Goal: Task Accomplishment & Management: Complete application form

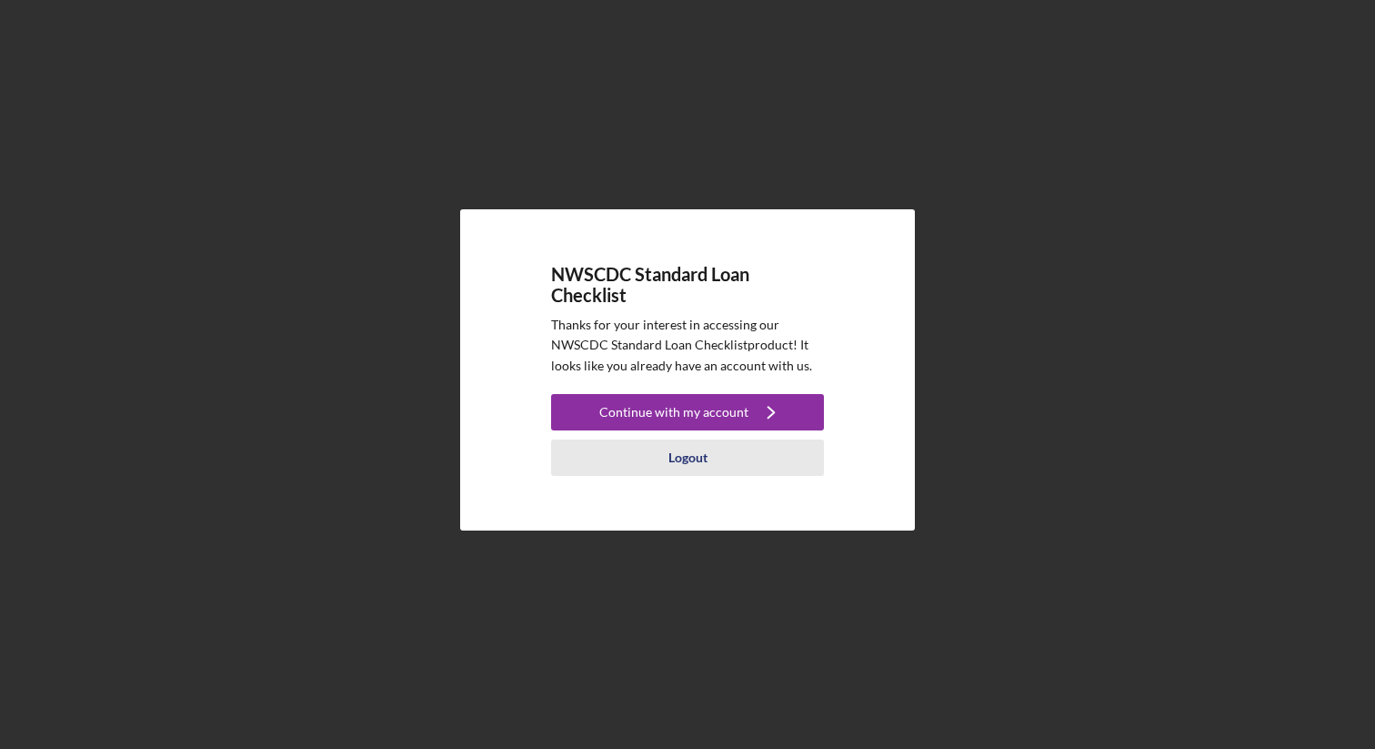
click at [684, 458] on div "Logout" at bounding box center [688, 457] width 39 height 36
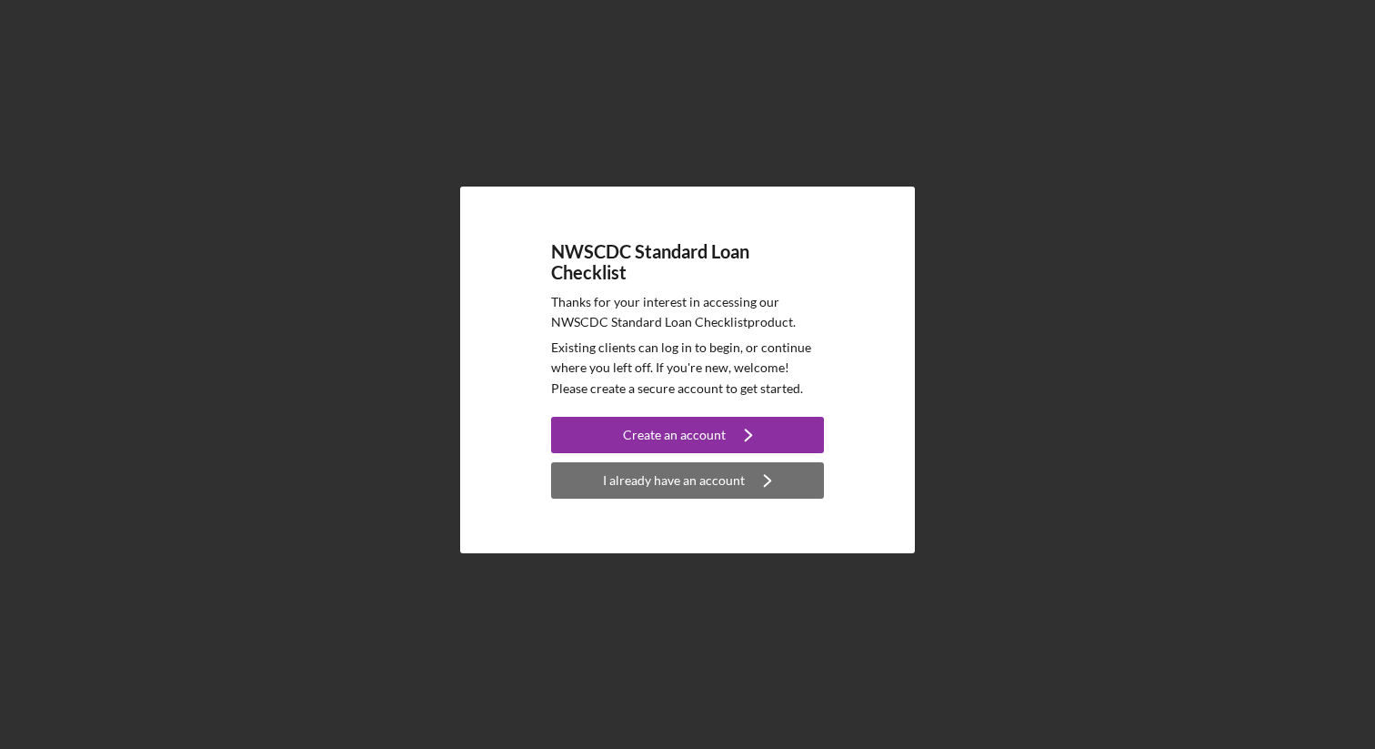
click at [651, 492] on div "I already have an account" at bounding box center [674, 480] width 142 height 36
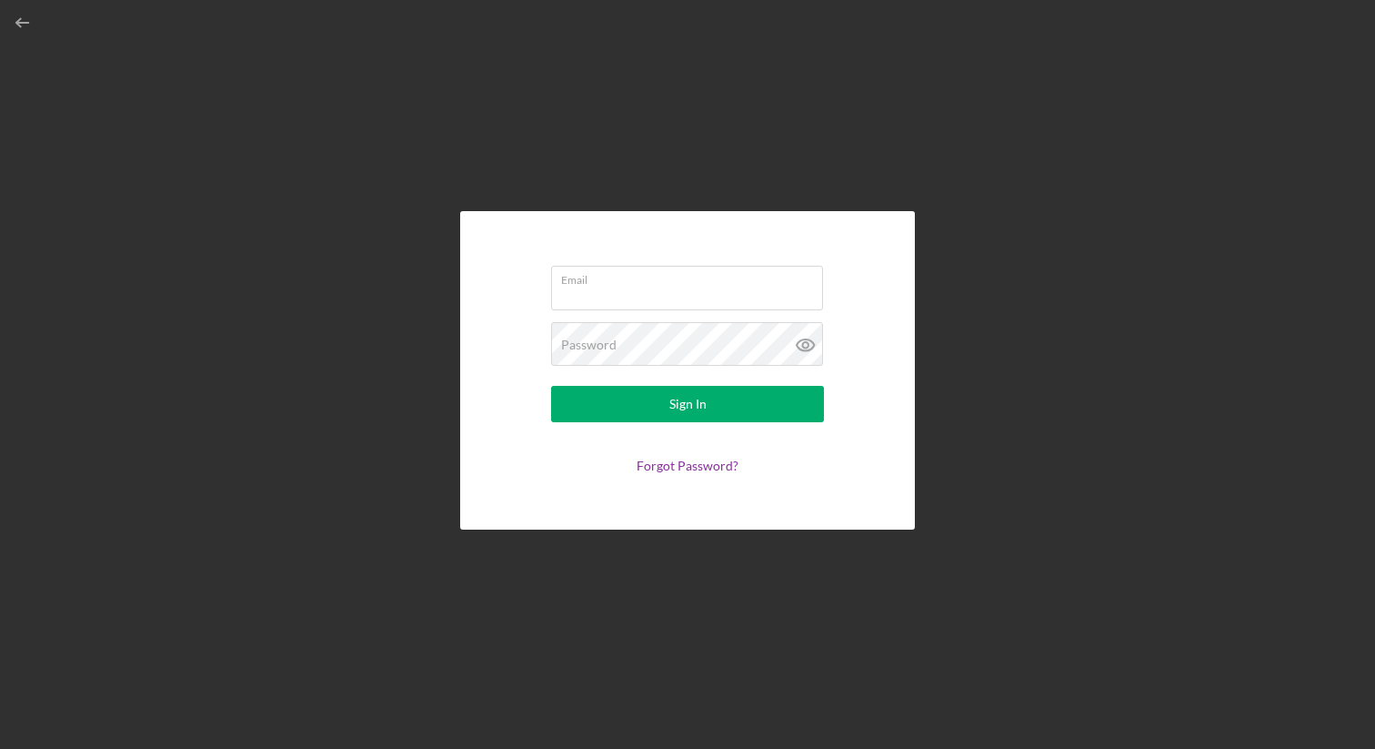
type input "[EMAIL_ADDRESS][DOMAIN_NAME]"
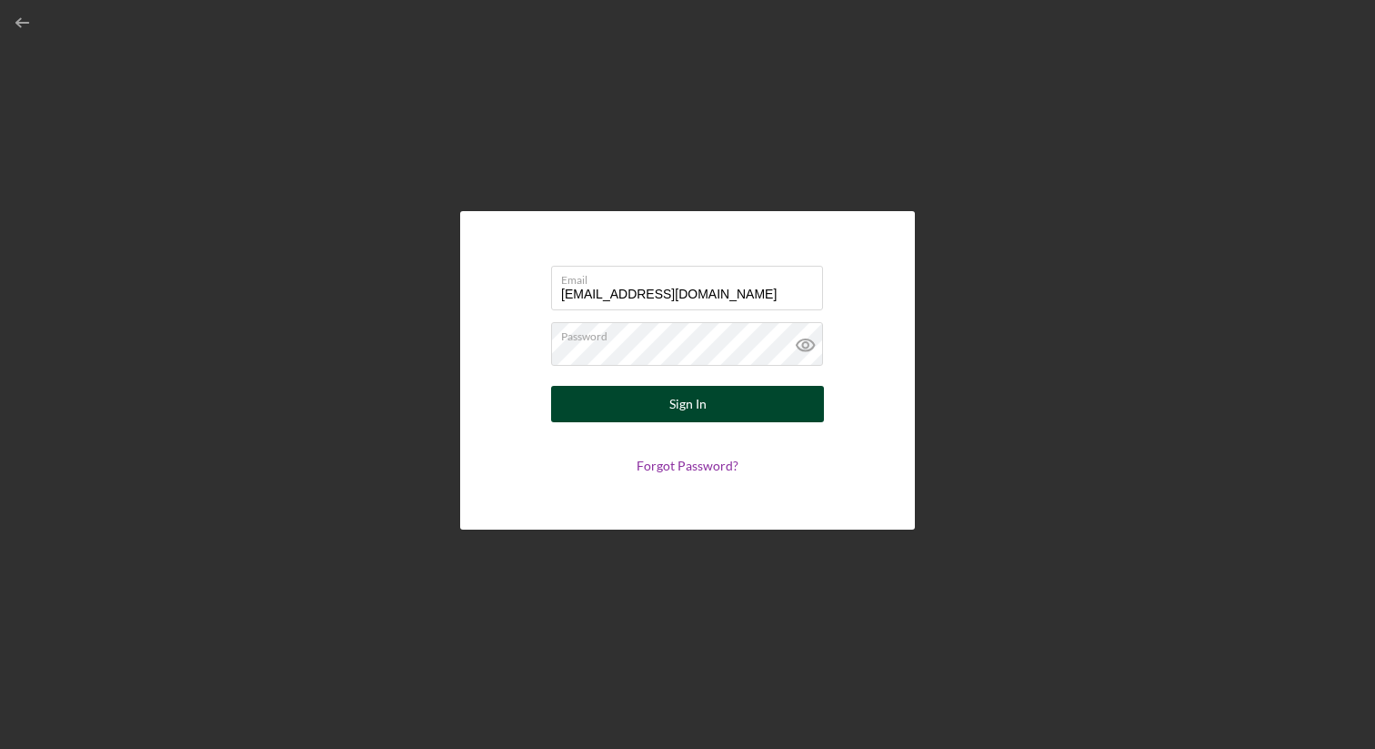
click at [676, 407] on div "Sign In" at bounding box center [688, 404] width 37 height 36
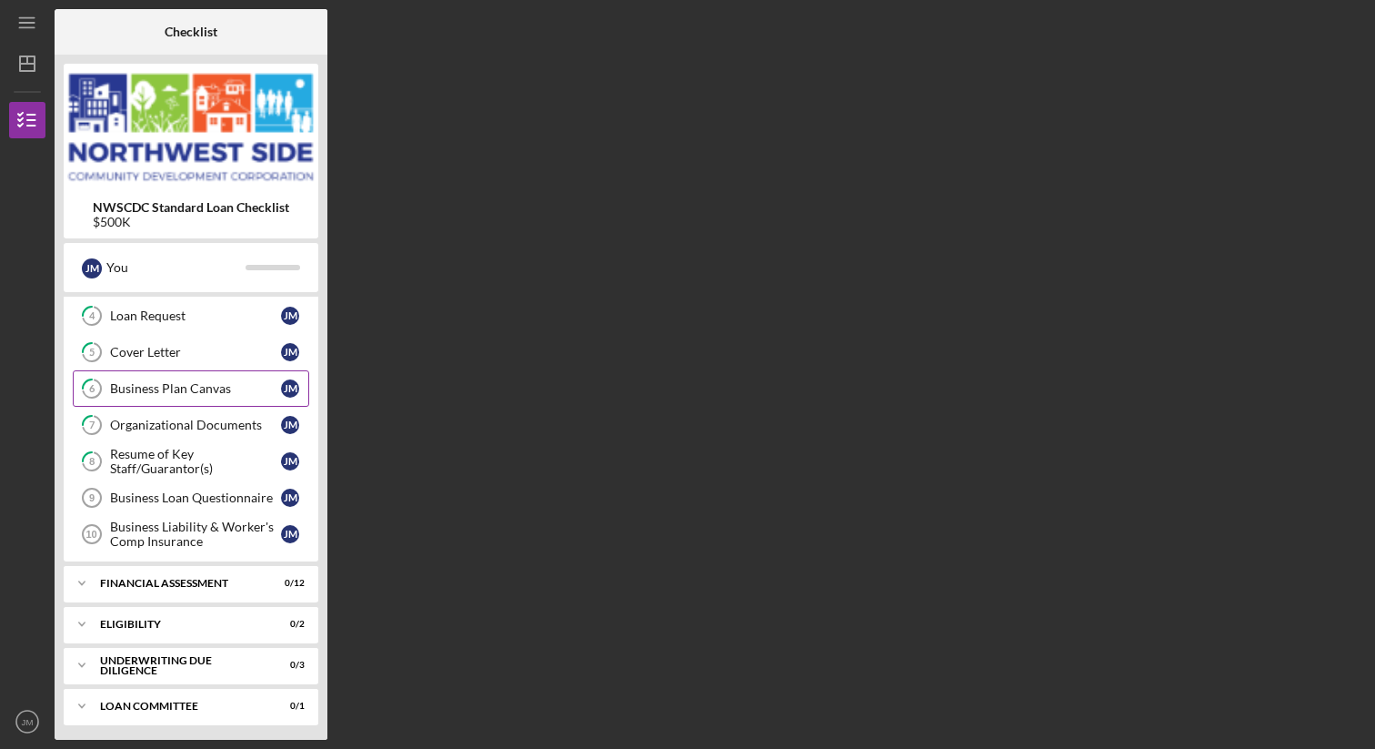
scroll to position [149, 0]
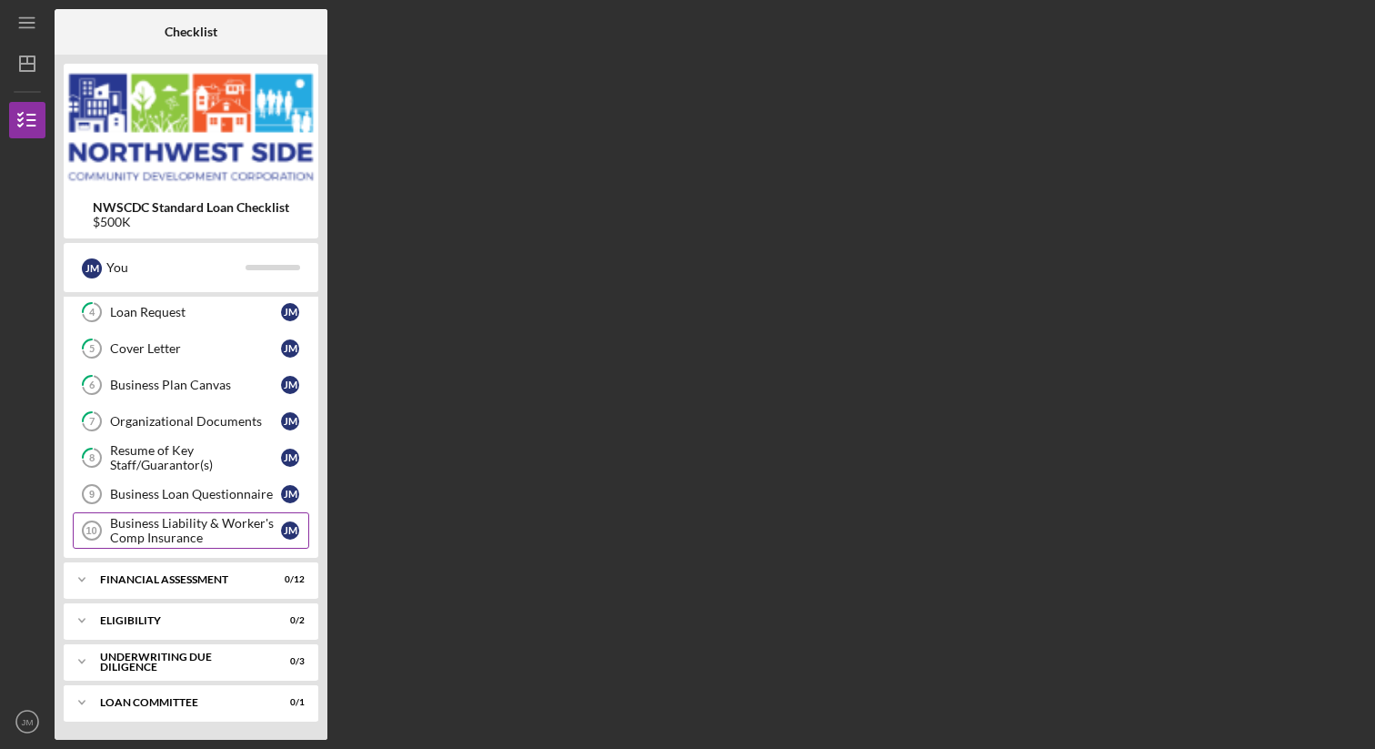
click at [214, 537] on div "Business Liability & Worker's Comp Insurance" at bounding box center [195, 530] width 171 height 29
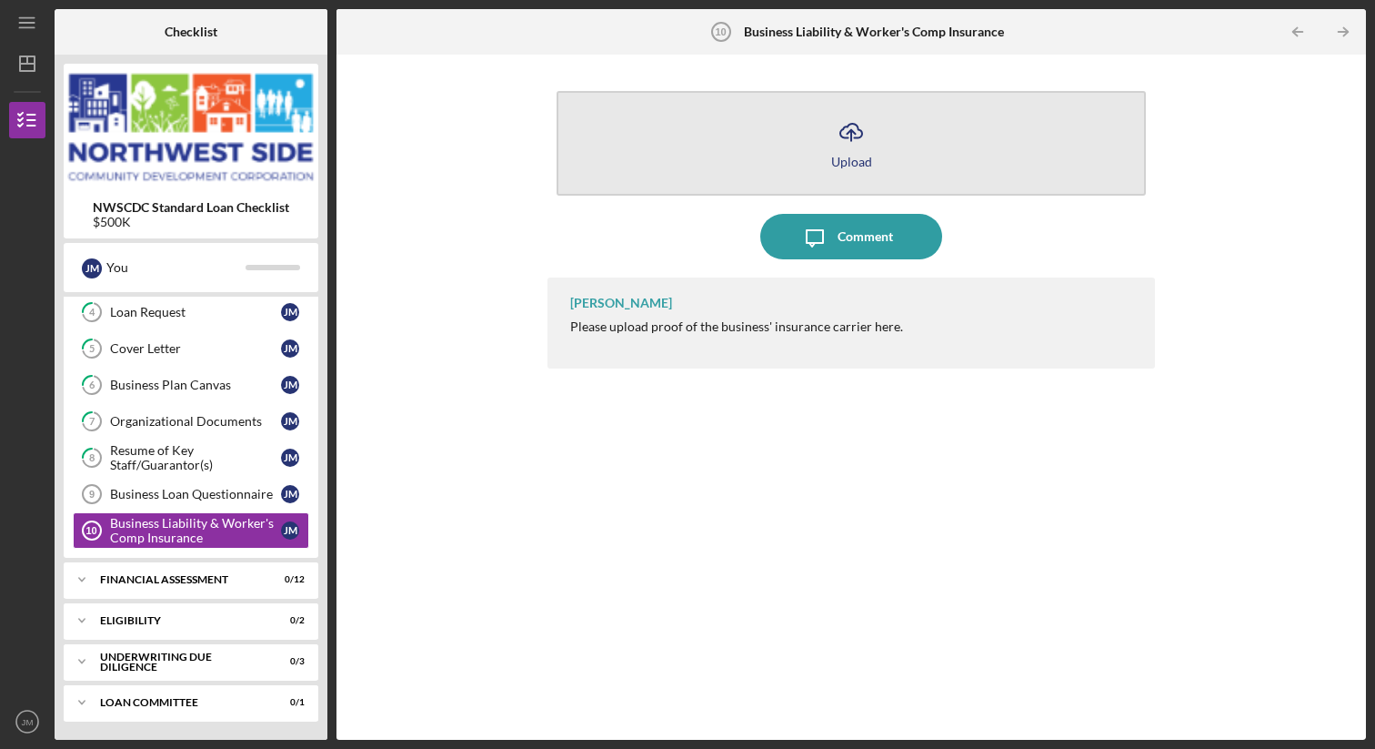
click at [870, 141] on icon "Icon/Upload" at bounding box center [851, 131] width 45 height 45
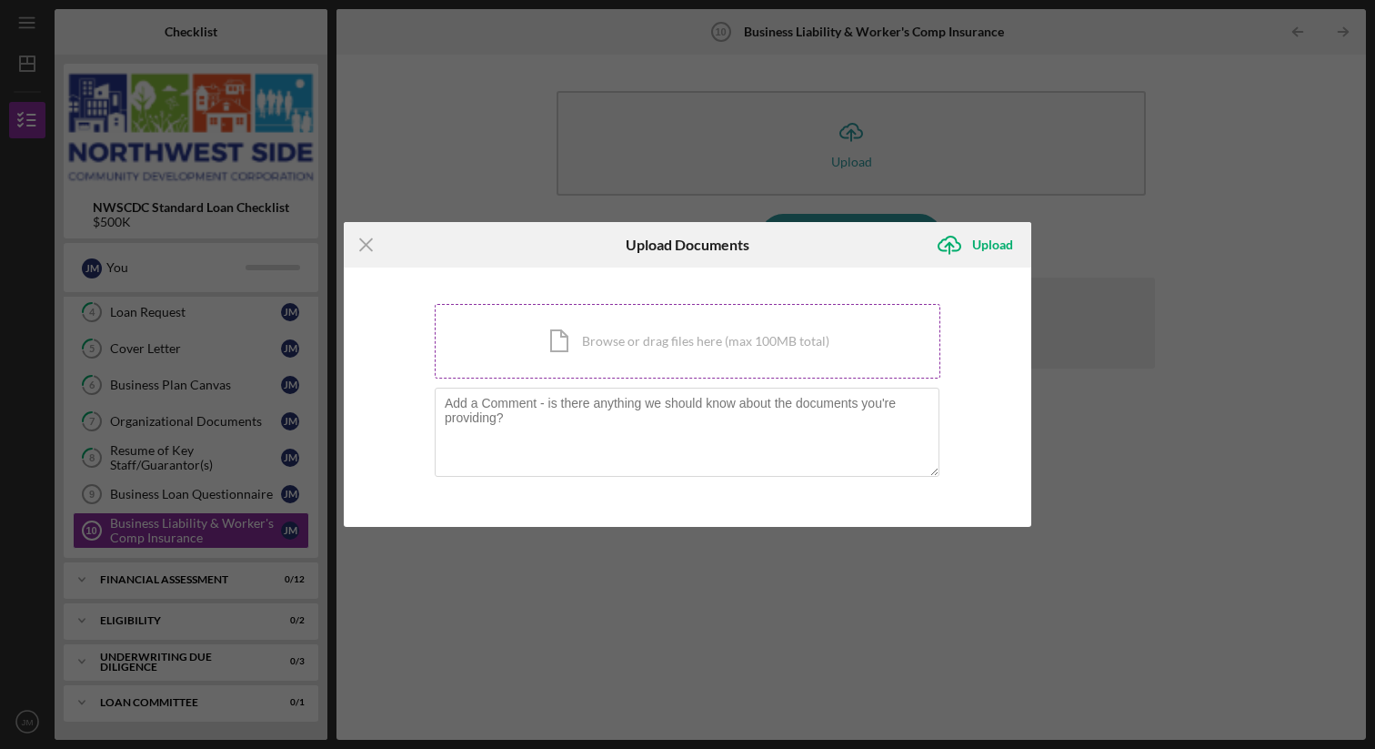
click at [682, 347] on div "Icon/Document Browse or drag files here (max 100MB total) Tap to choose files o…" at bounding box center [688, 341] width 506 height 75
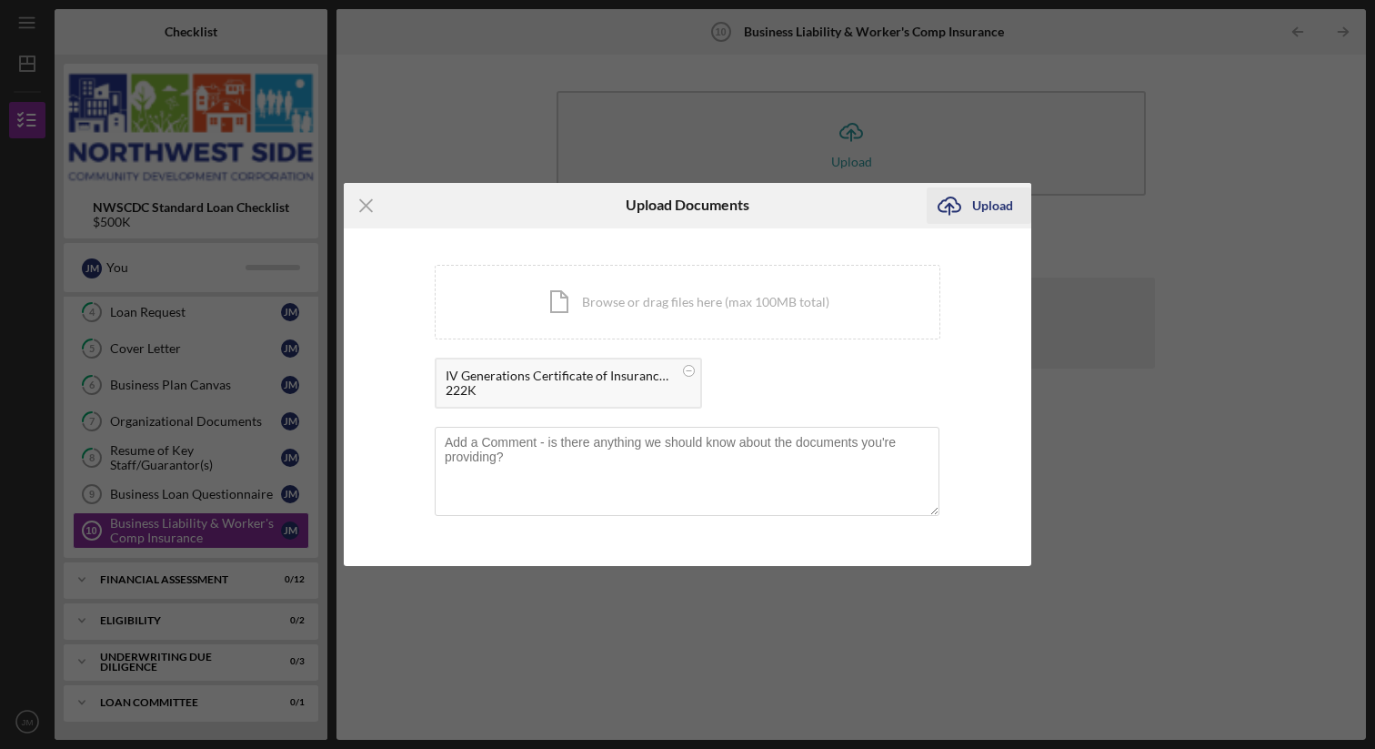
click at [988, 202] on div "Upload" at bounding box center [992, 205] width 41 height 36
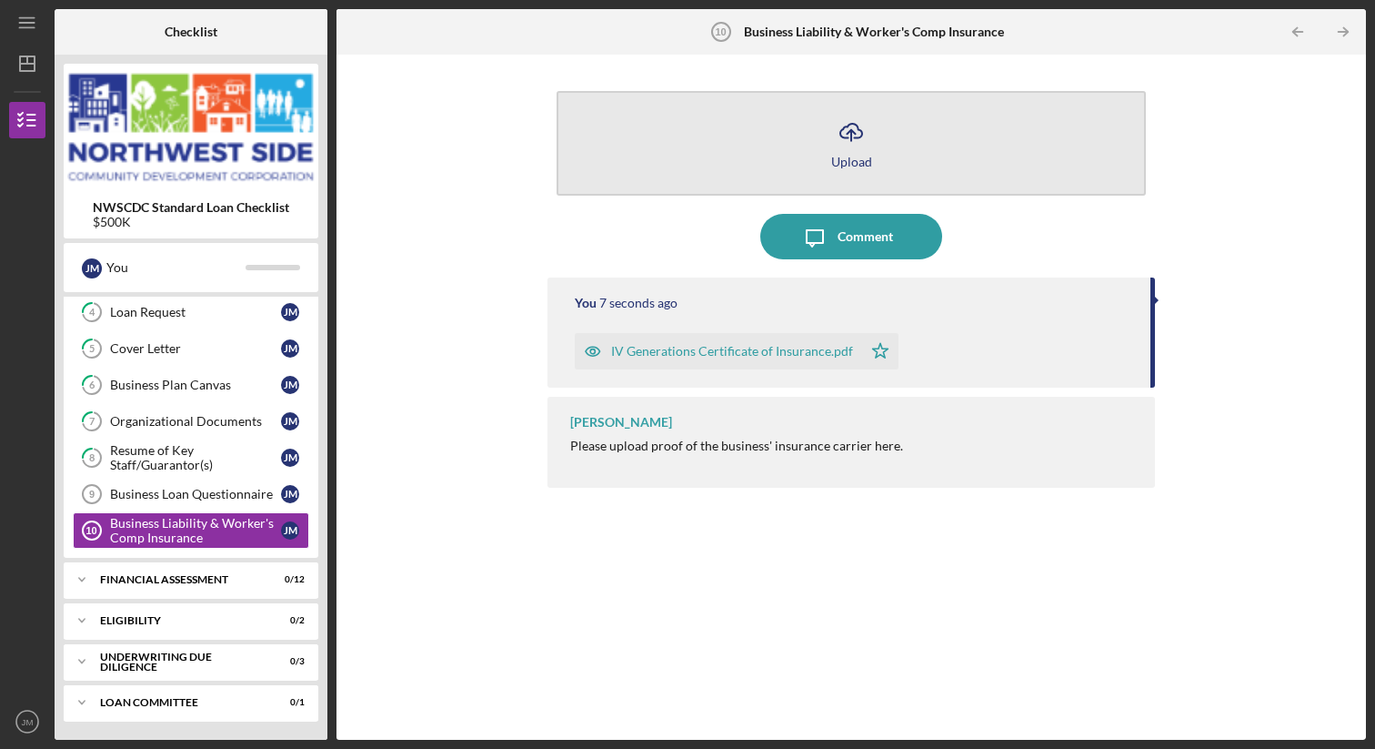
click at [875, 137] on button "Icon/Upload Upload" at bounding box center [851, 143] width 589 height 105
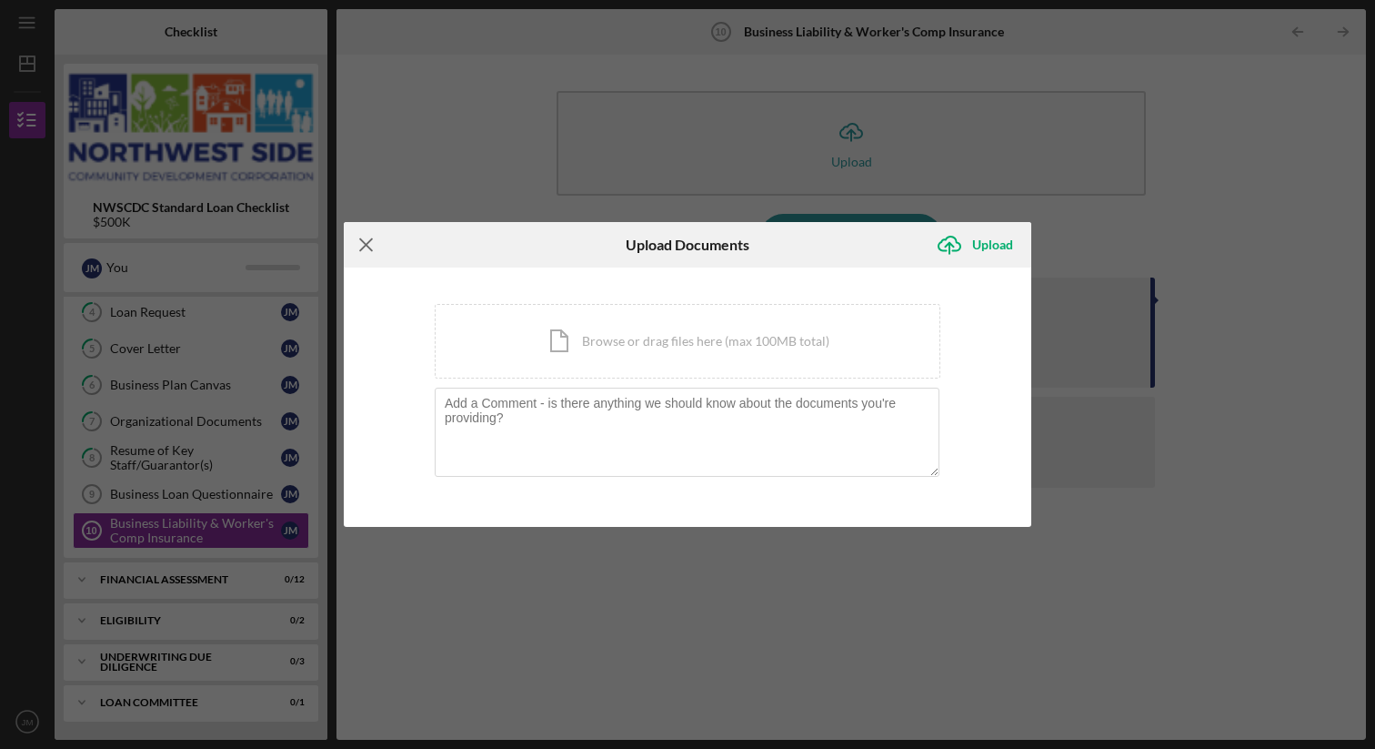
click at [364, 244] on icon "Icon/Menu Close" at bounding box center [366, 244] width 45 height 45
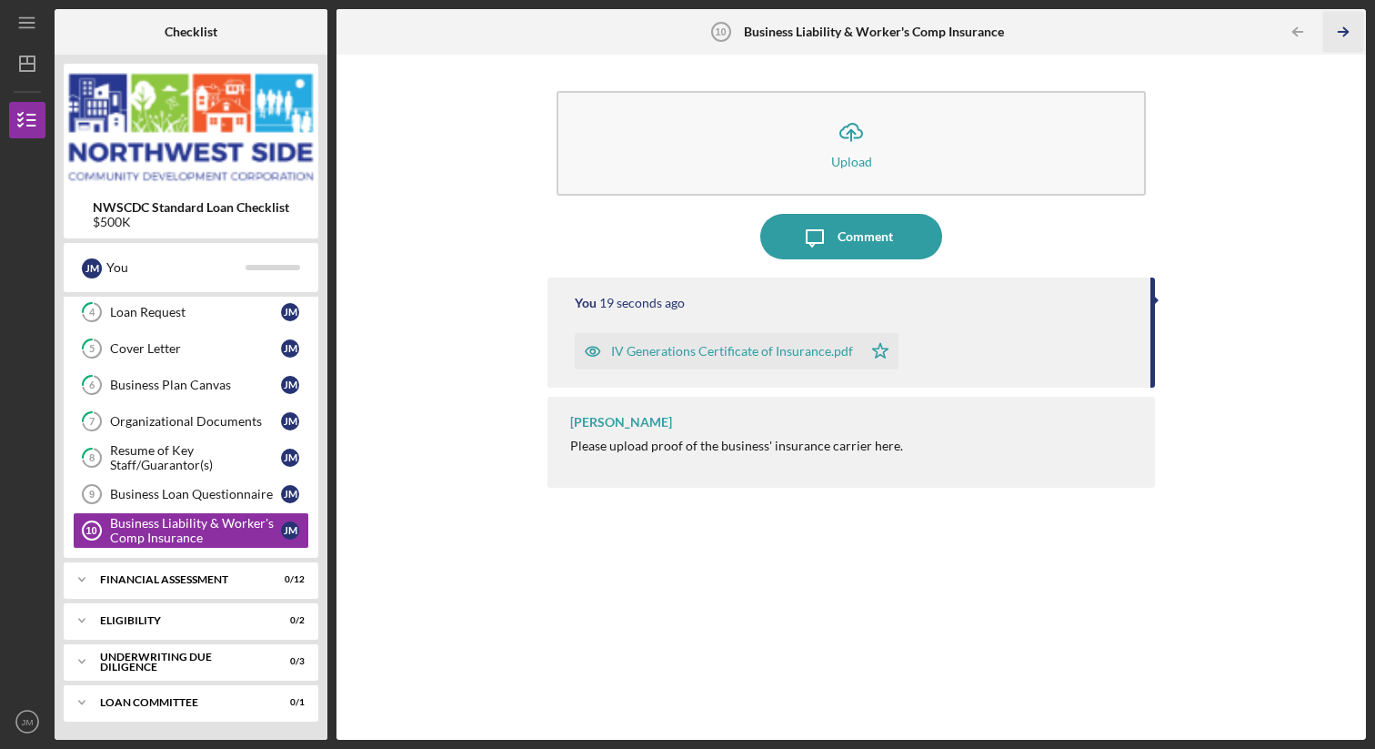
click at [1350, 32] on icon "Icon/Table Pagination Arrow" at bounding box center [1343, 32] width 41 height 41
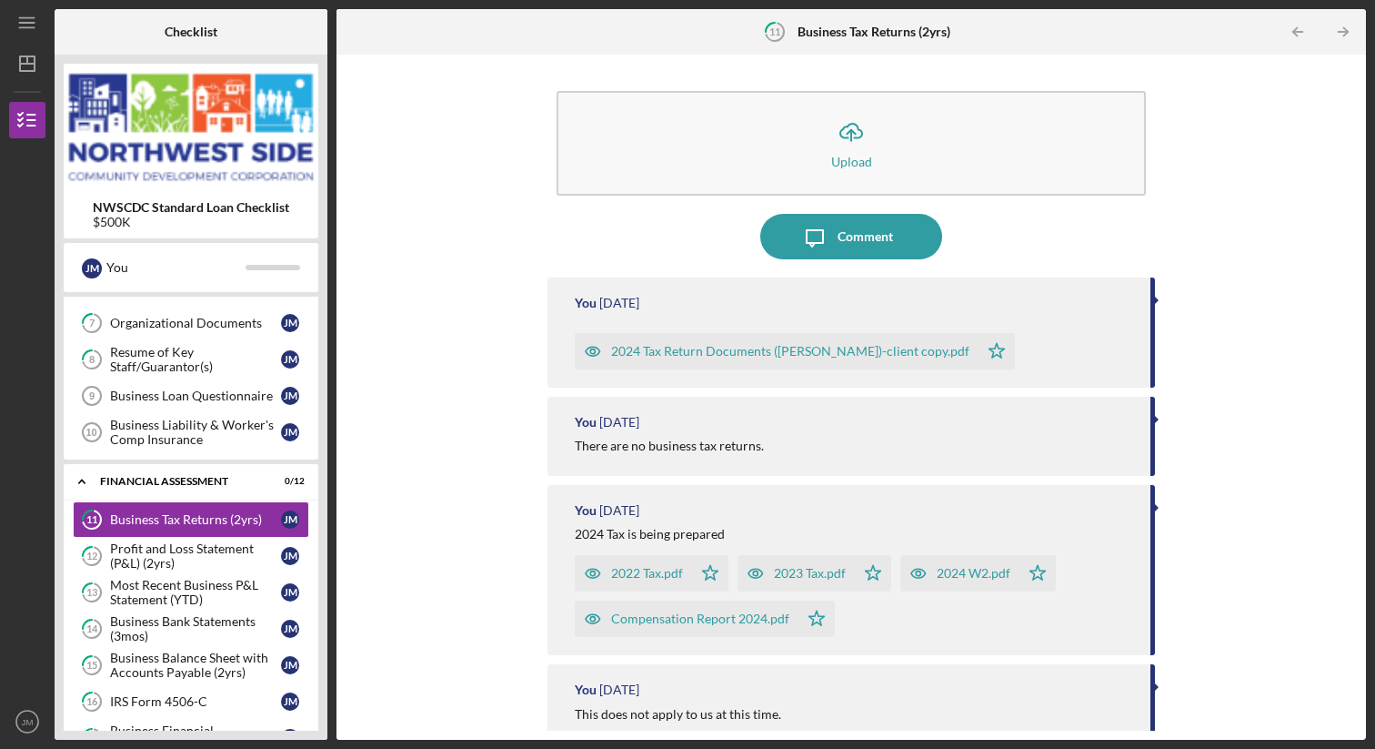
scroll to position [253, 0]
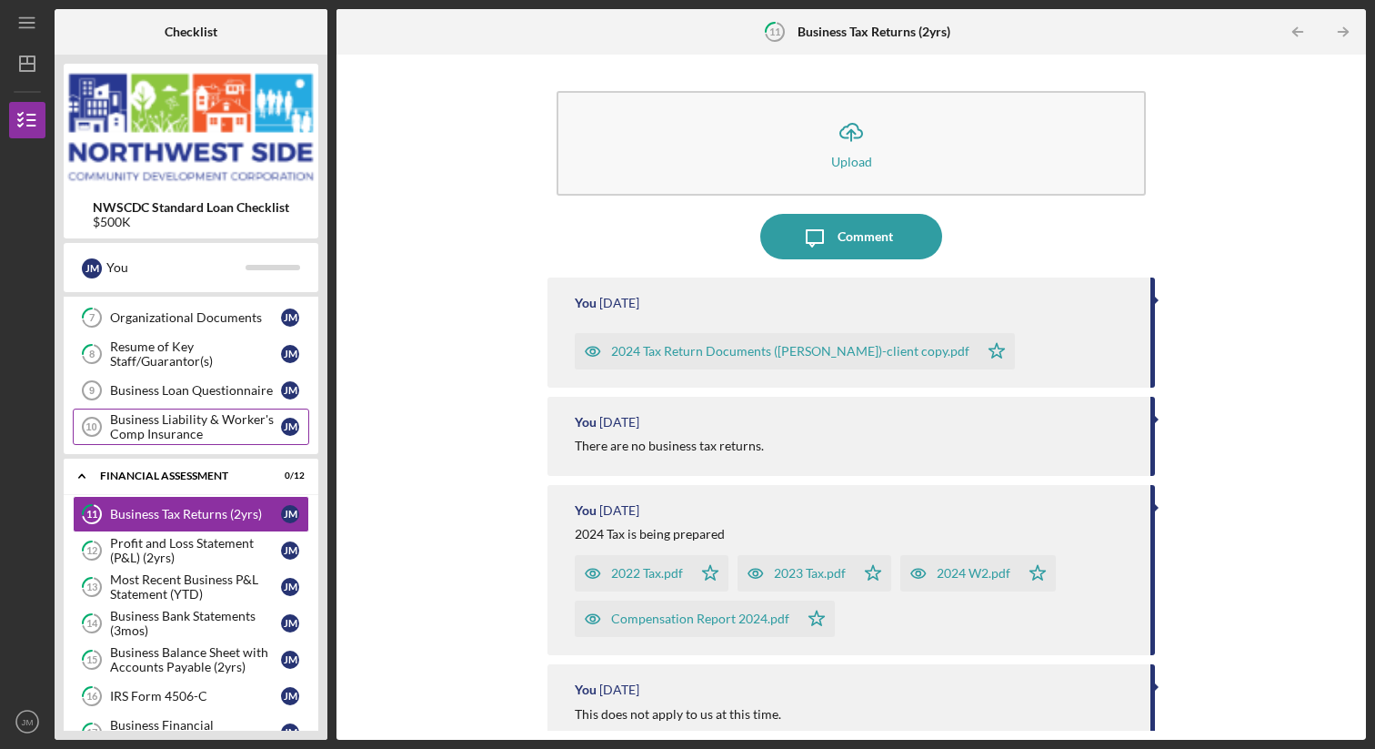
click at [237, 436] on div "Business Liability & Worker's Comp Insurance" at bounding box center [195, 426] width 171 height 29
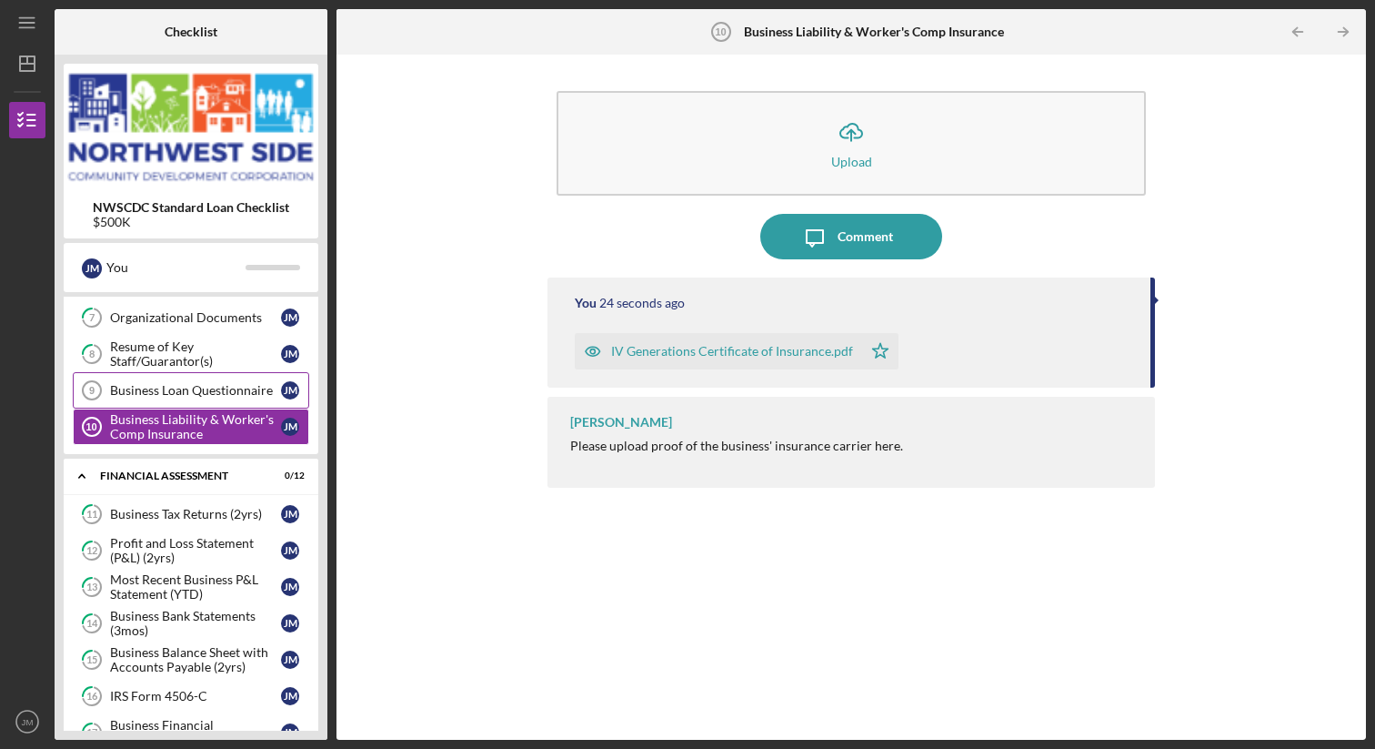
click at [236, 376] on link "Business Loan Questionnaire 9 Business Loan Questionnaire [PERSON_NAME]" at bounding box center [191, 390] width 237 height 36
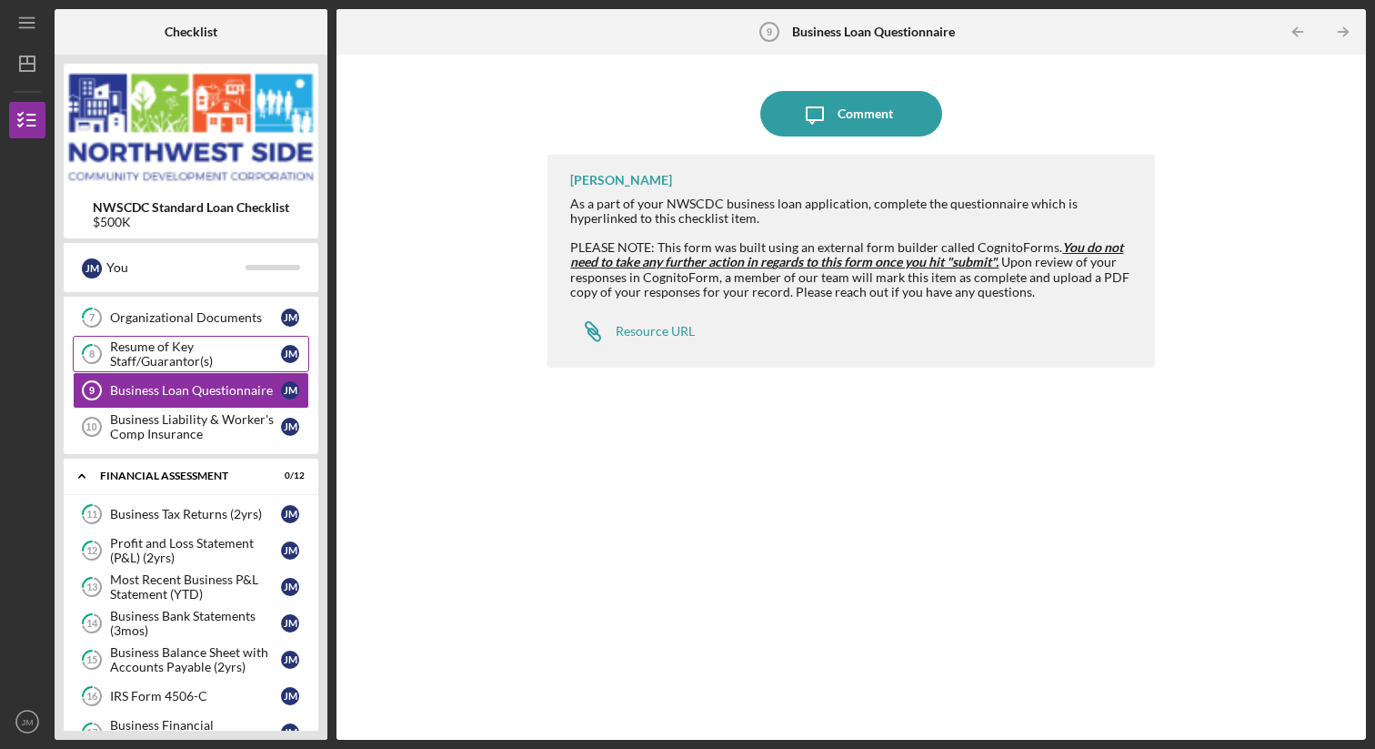
click at [233, 358] on div "Resume of Key Staff/Guarantor(s)" at bounding box center [195, 353] width 171 height 29
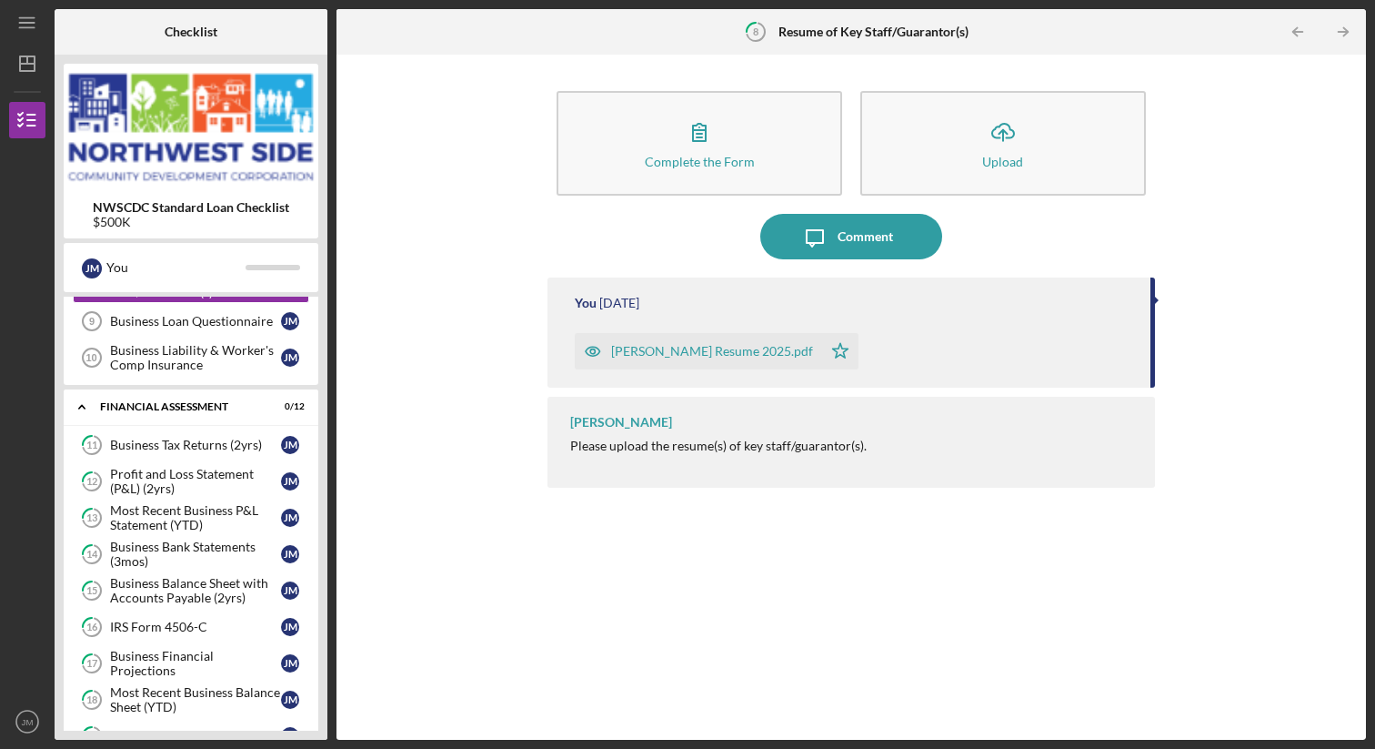
scroll to position [596, 0]
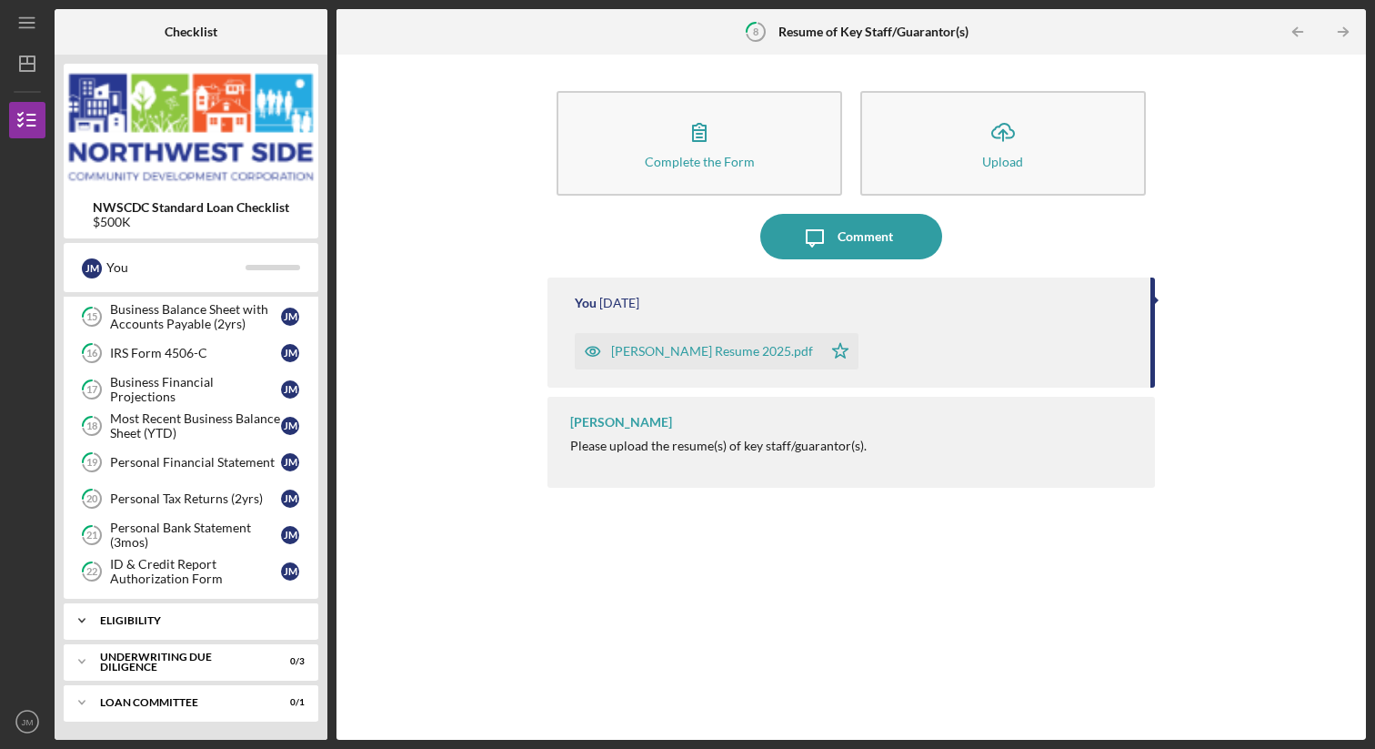
click at [252, 629] on div "Icon/Expander Eligibility 0 / 2" at bounding box center [191, 620] width 255 height 36
click at [229, 660] on div "Eligibility Review" at bounding box center [195, 658] width 171 height 15
